Goal: Entertainment & Leisure: Consume media (video, audio)

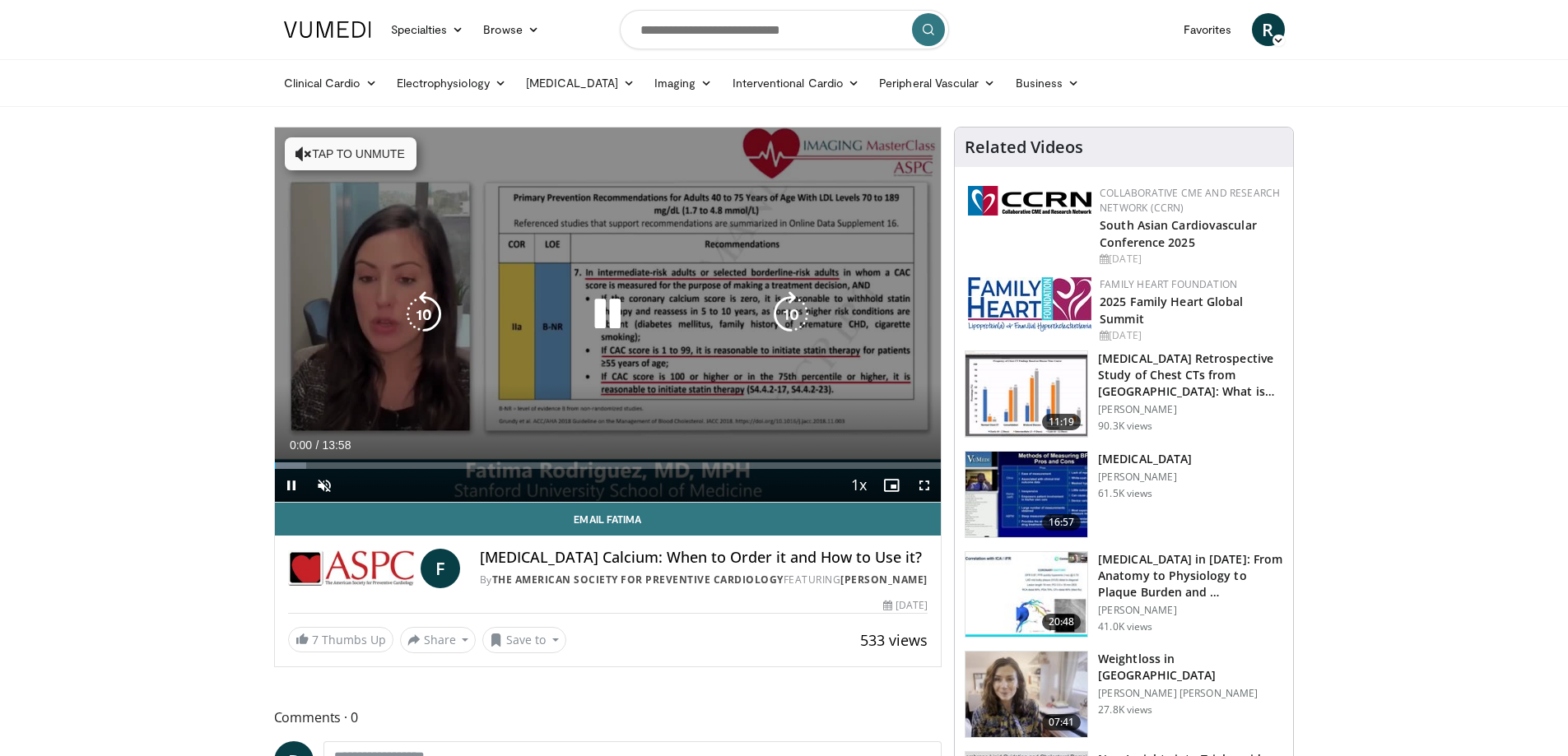
click at [605, 317] on icon "Video Player" at bounding box center [607, 314] width 46 height 46
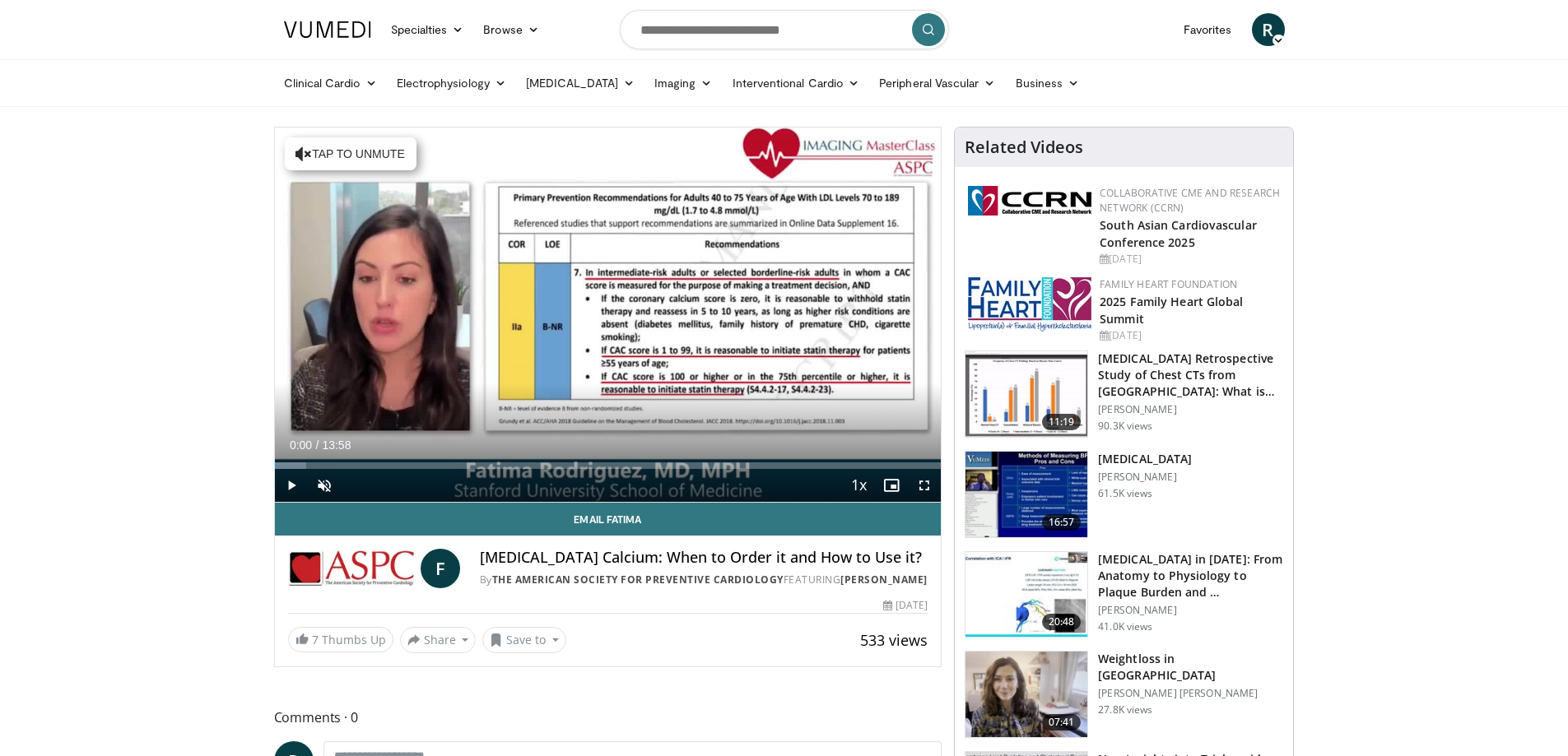
click at [605, 317] on div "10 seconds Tap to unmute" at bounding box center [607, 314] width 666 height 374
click at [311, 467] on div "Progress Bar" at bounding box center [312, 466] width 2 height 6
click at [336, 468] on div "Progress Bar" at bounding box center [337, 466] width 2 height 6
click at [376, 468] on div "Progress Bar" at bounding box center [377, 466] width 2 height 6
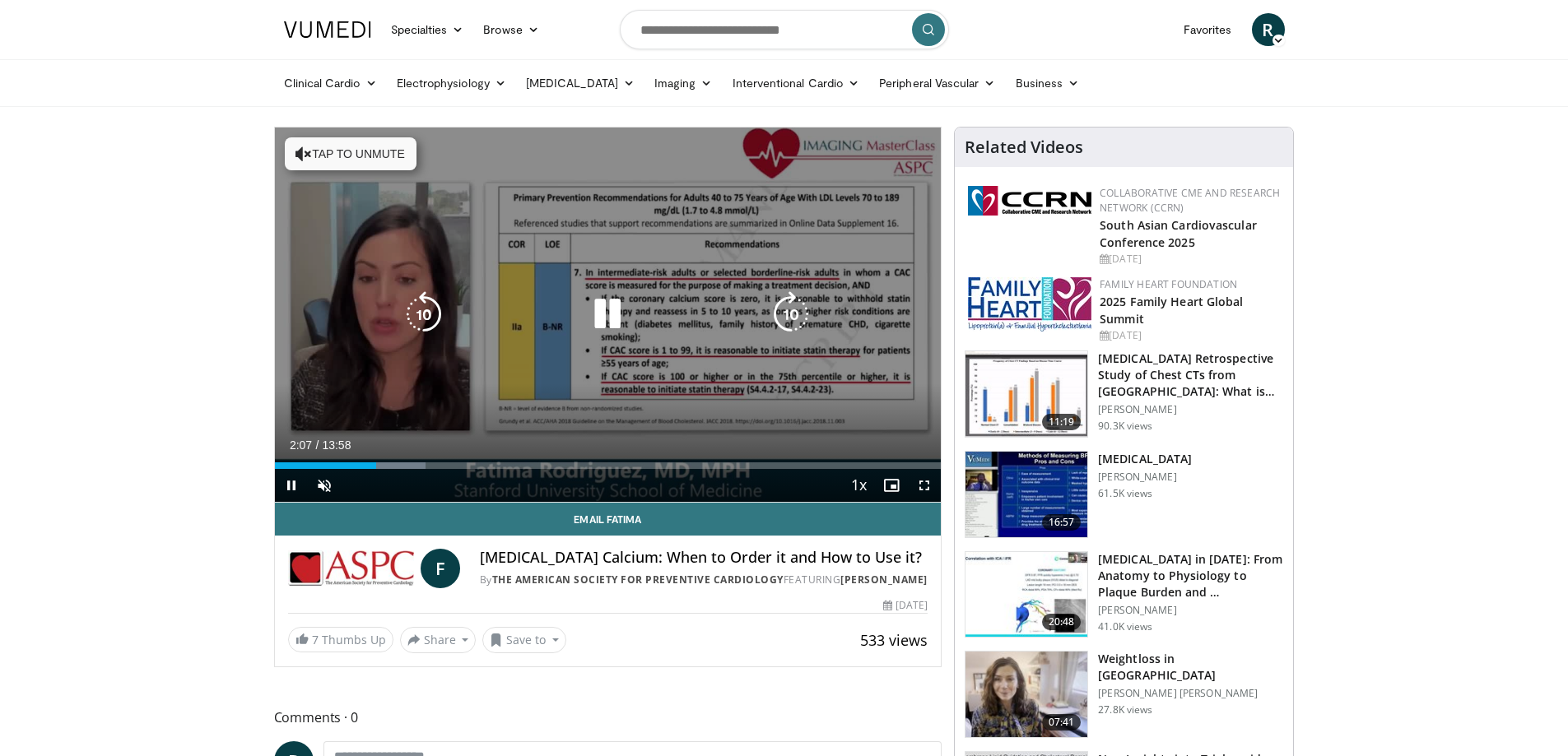
click at [490, 335] on div "10 seconds Tap to unmute" at bounding box center [607, 314] width 666 height 374
click at [591, 318] on icon "Video Player" at bounding box center [607, 314] width 46 height 46
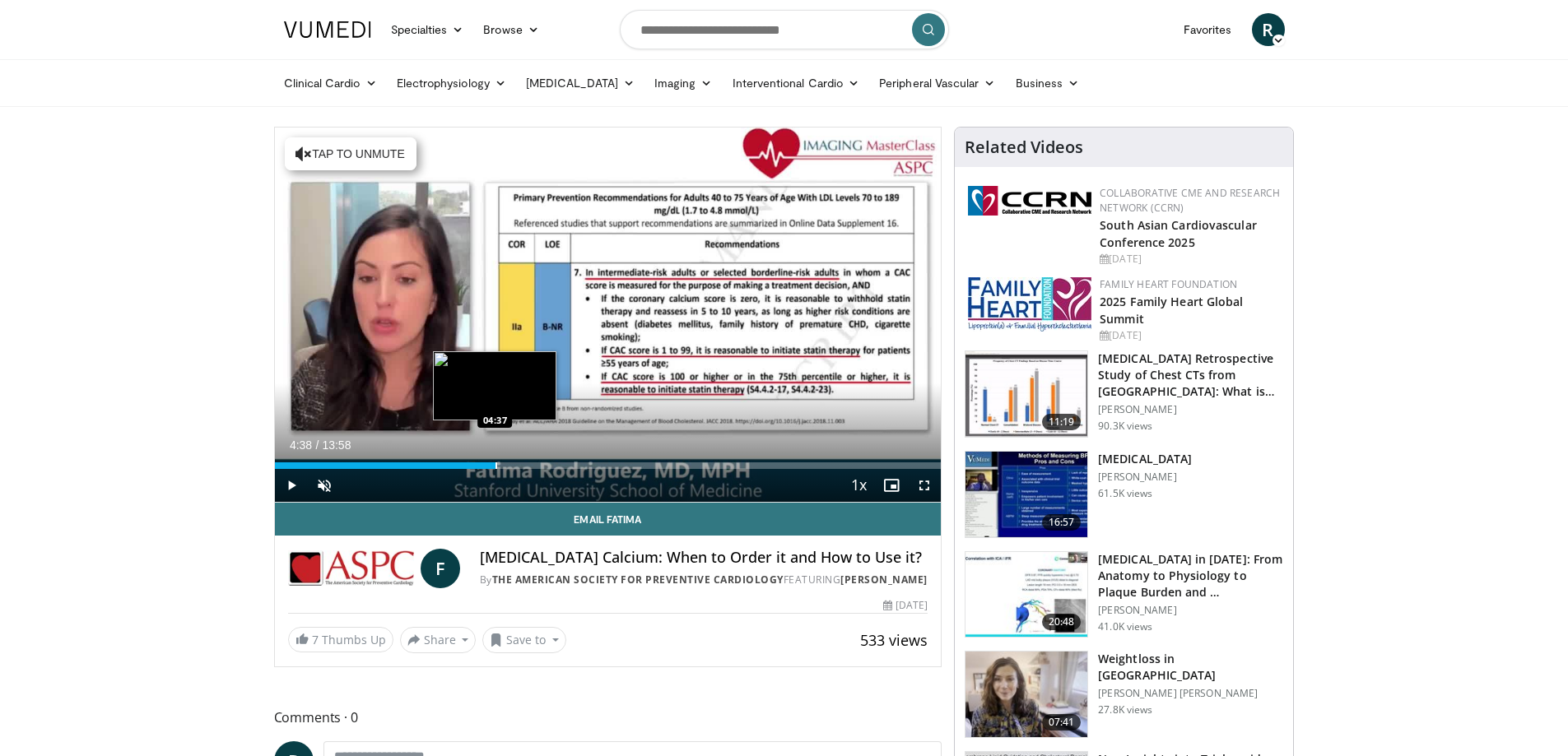
click at [495, 467] on div "Progress Bar" at bounding box center [496, 466] width 2 height 6
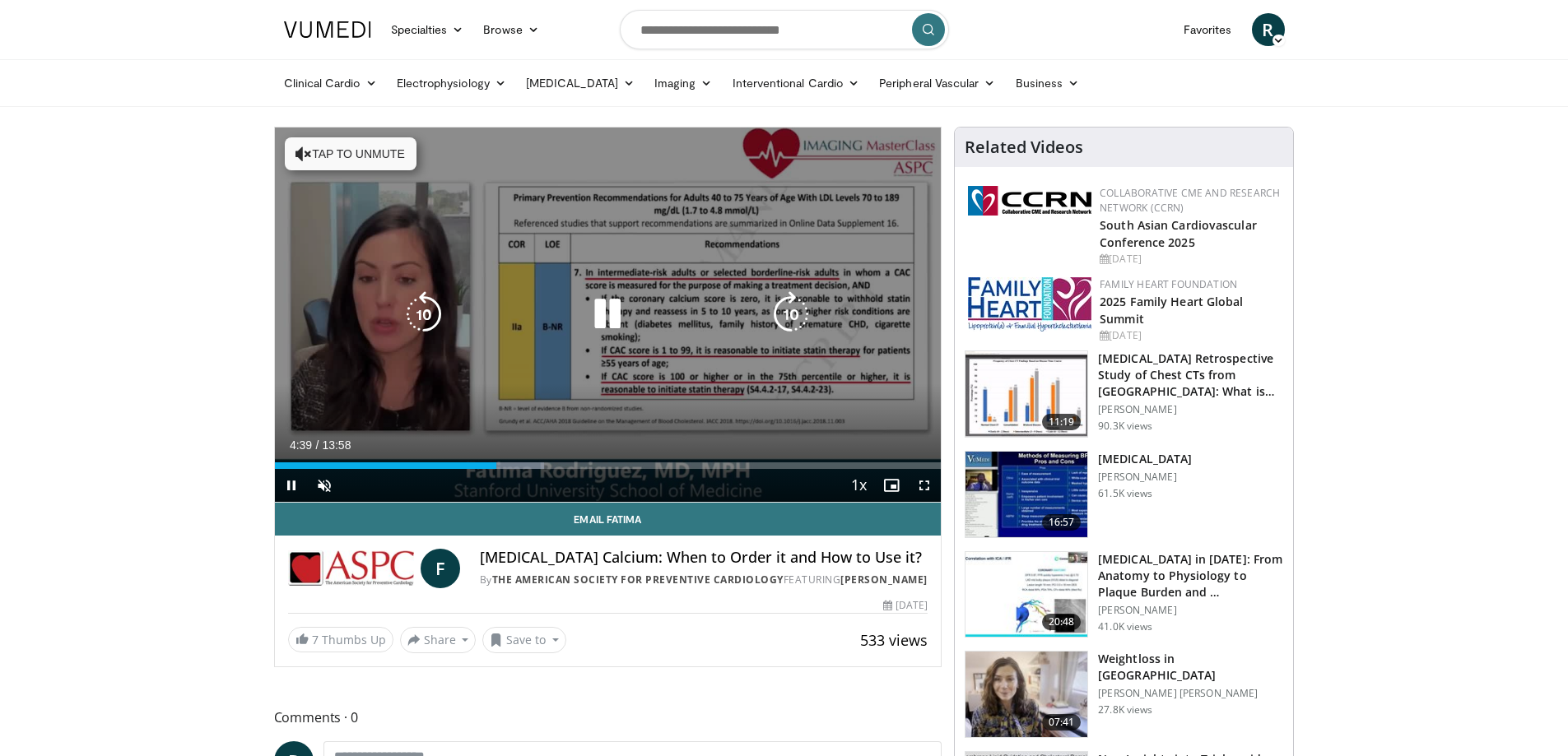
click at [599, 323] on icon "Video Player" at bounding box center [607, 314] width 46 height 46
click at [601, 320] on icon "Video Player" at bounding box center [607, 314] width 46 height 46
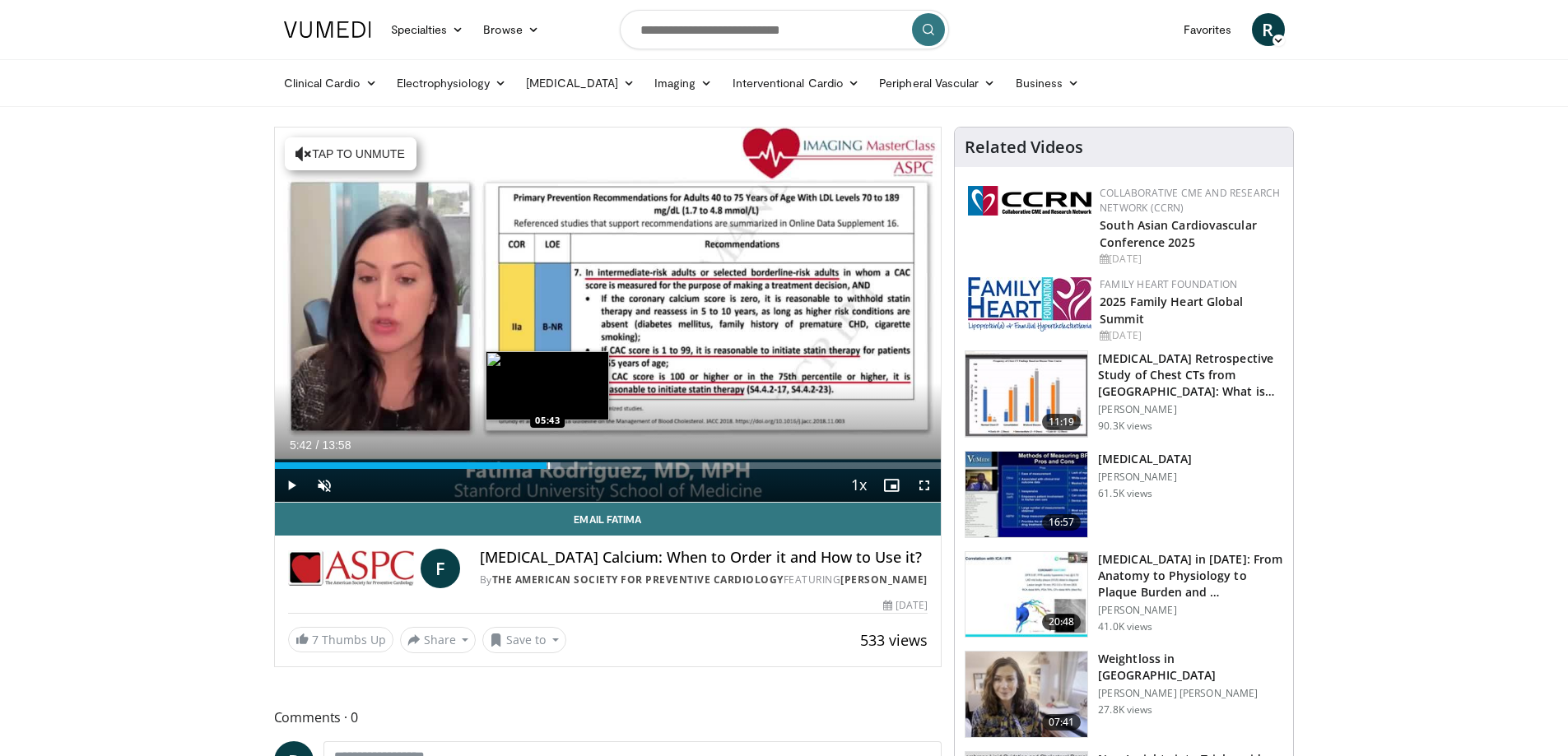
click at [548, 463] on div "Progress Bar" at bounding box center [549, 466] width 2 height 6
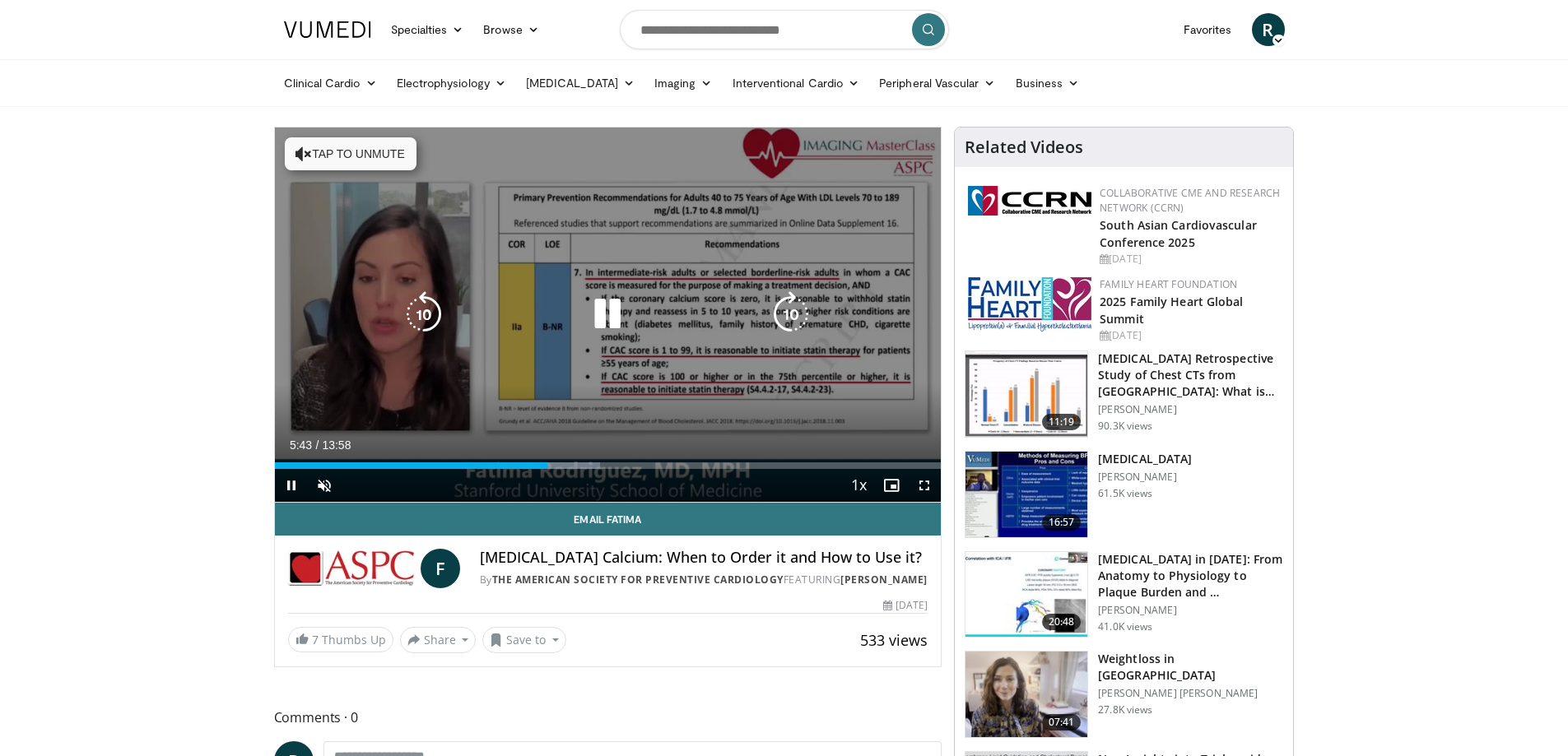
click at [602, 331] on icon "Video Player" at bounding box center [607, 314] width 46 height 46
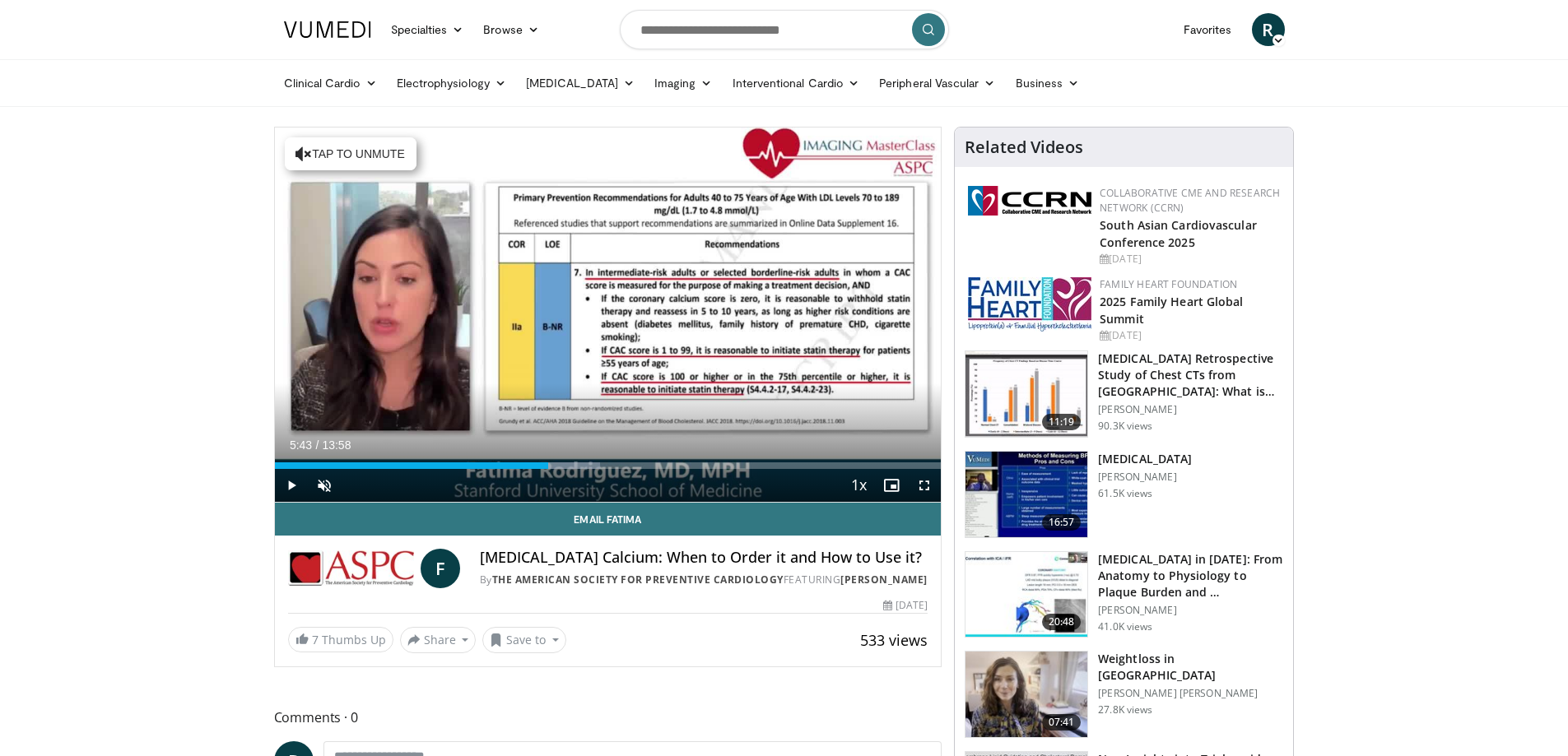
click at [930, 479] on span "Video Player" at bounding box center [924, 486] width 33 height 33
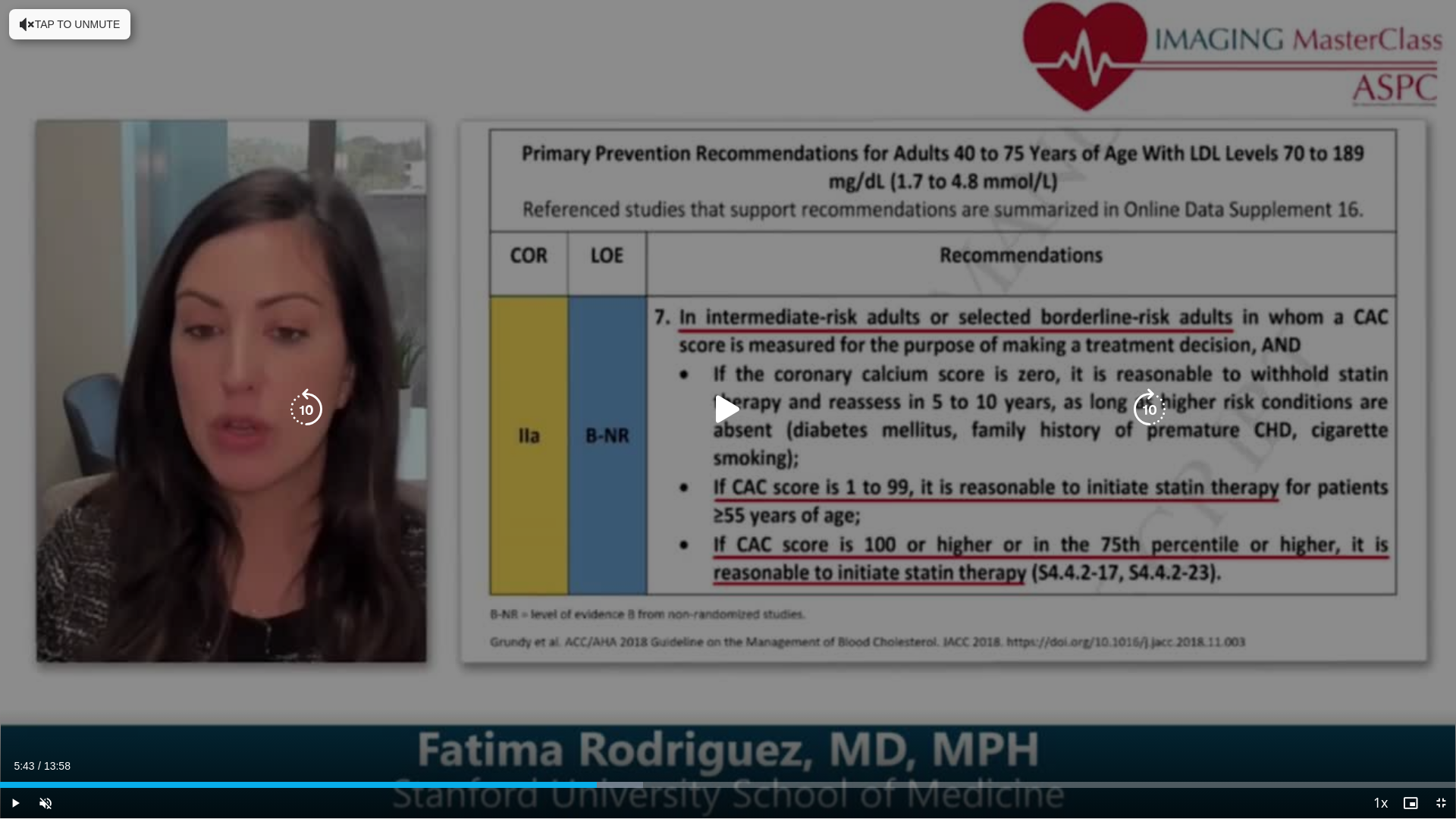
click at [724, 408] on icon "Video Player" at bounding box center [728, 410] width 43 height 43
click at [735, 412] on icon "Video Player" at bounding box center [728, 410] width 43 height 43
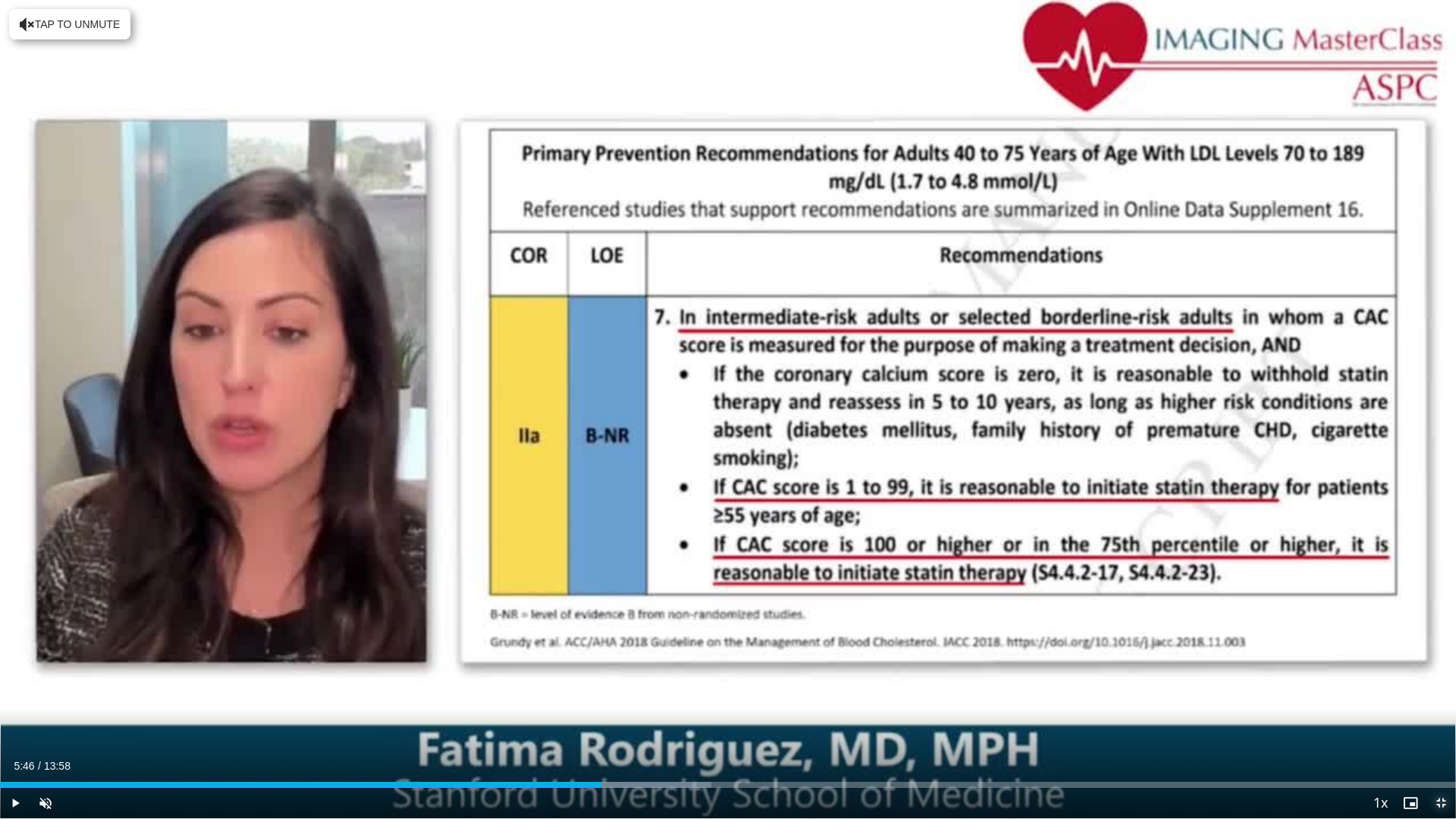
click at [1439, 696] on span "Video Player" at bounding box center [1441, 803] width 31 height 31
